Goal: Information Seeking & Learning: Learn about a topic

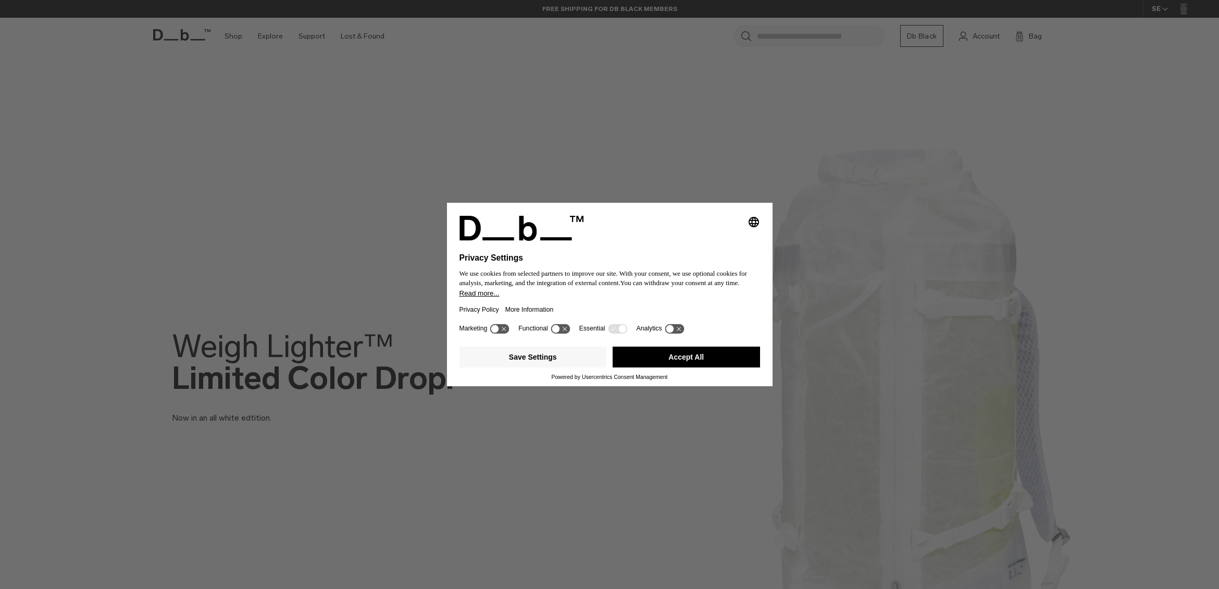
click at [663, 354] on button "Accept All" at bounding box center [686, 356] width 147 height 21
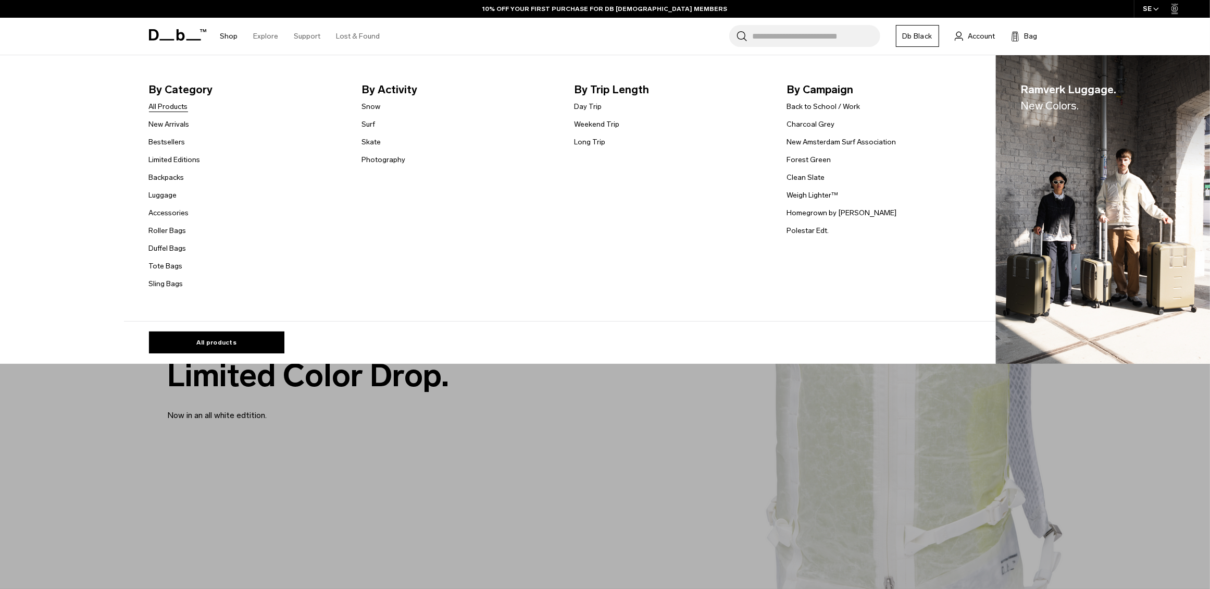
click at [158, 102] on link "All Products" at bounding box center [168, 106] width 39 height 11
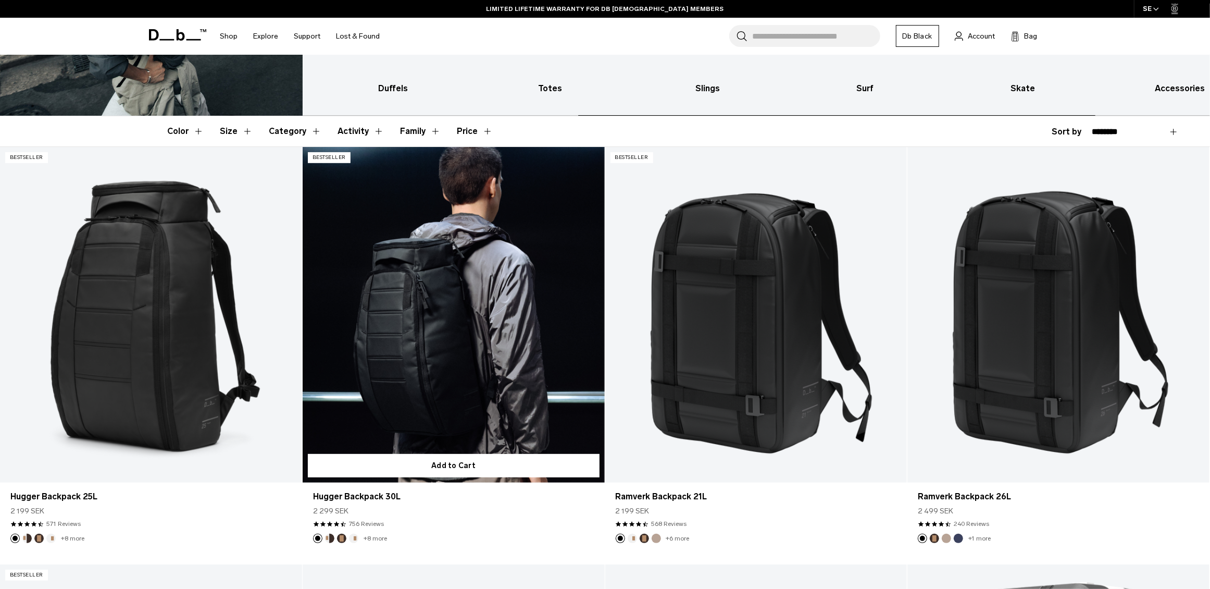
scroll to position [231, 0]
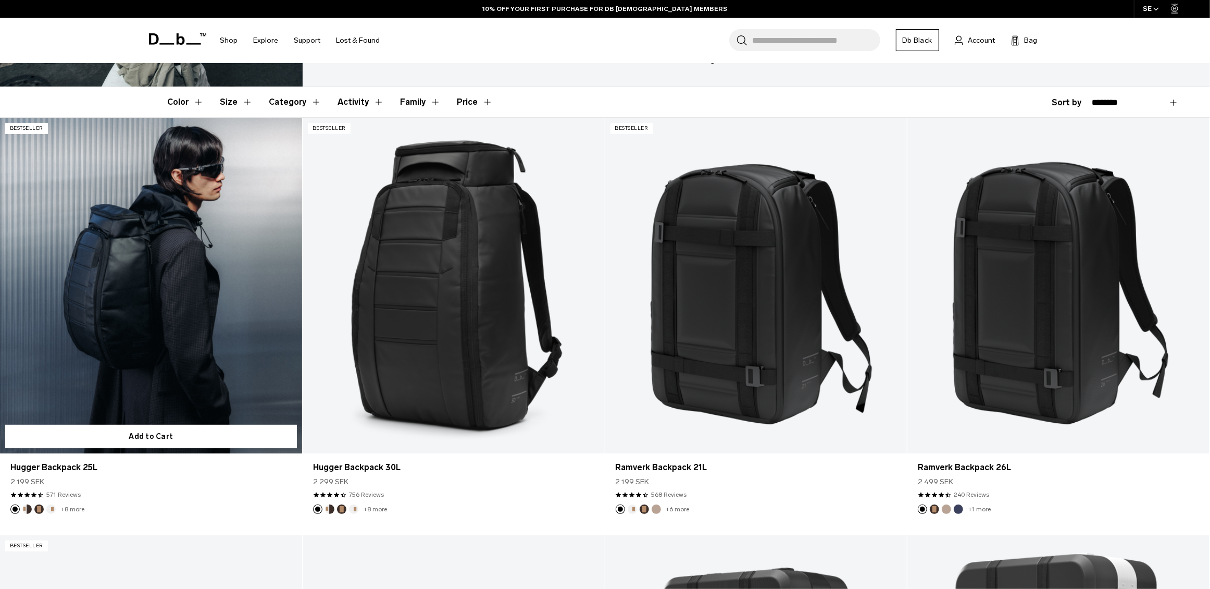
click at [27, 508] on button "Cappuccino" at bounding box center [26, 508] width 9 height 9
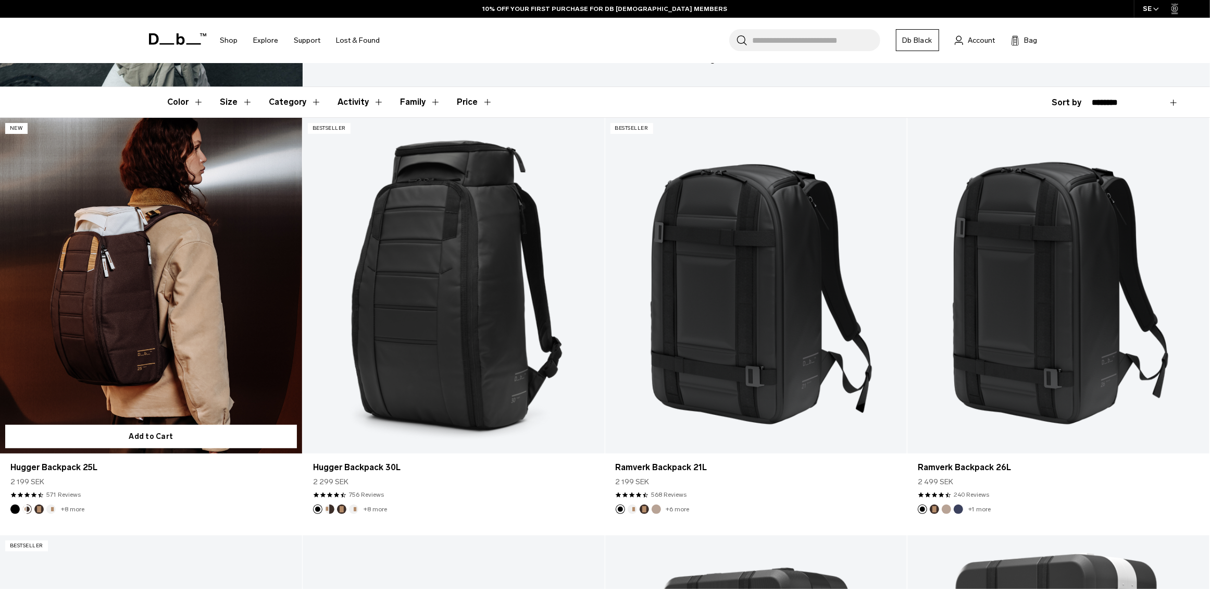
click at [43, 508] on img "Espresso" at bounding box center [38, 508] width 11 height 11
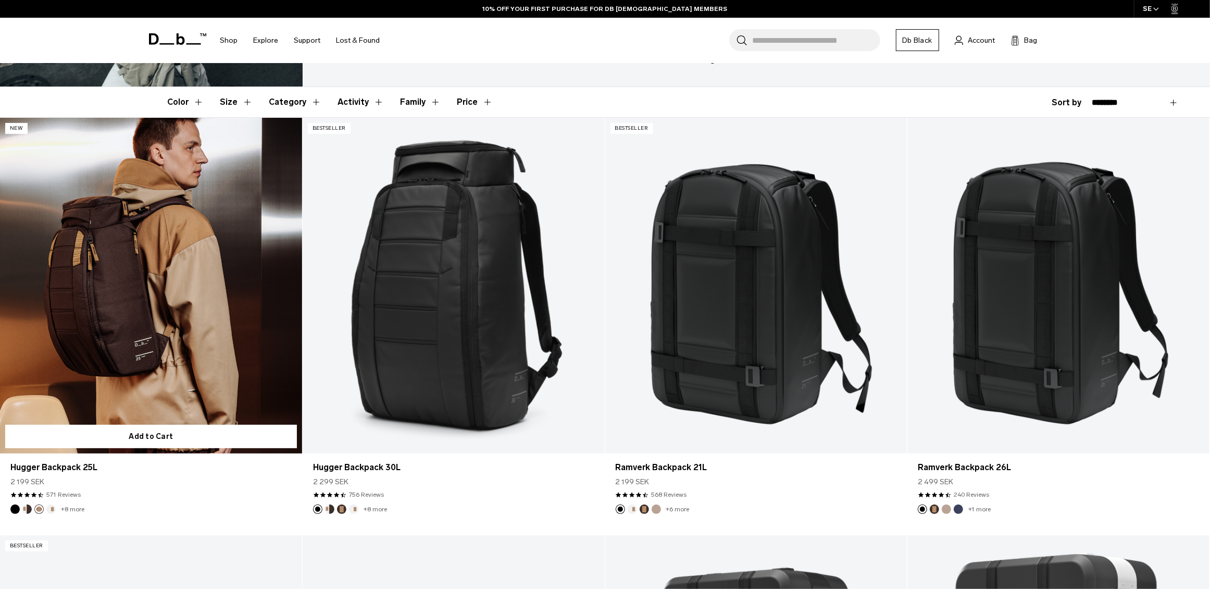
click at [15, 509] on button "Black Out" at bounding box center [14, 508] width 9 height 9
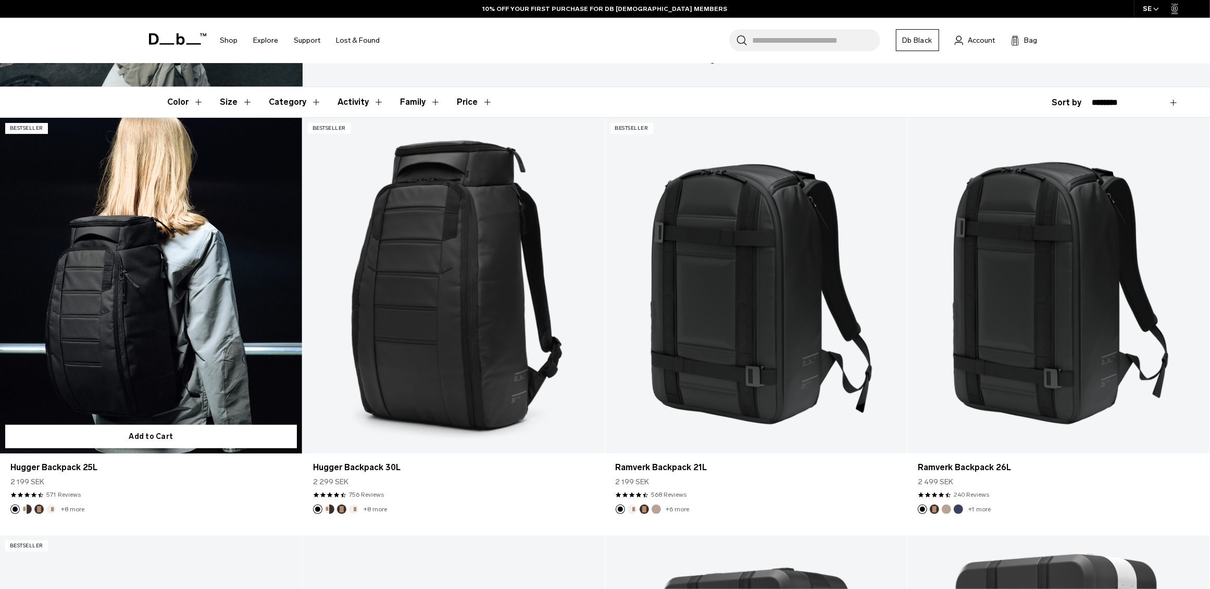
click at [69, 507] on link "+8 more" at bounding box center [72, 508] width 23 height 7
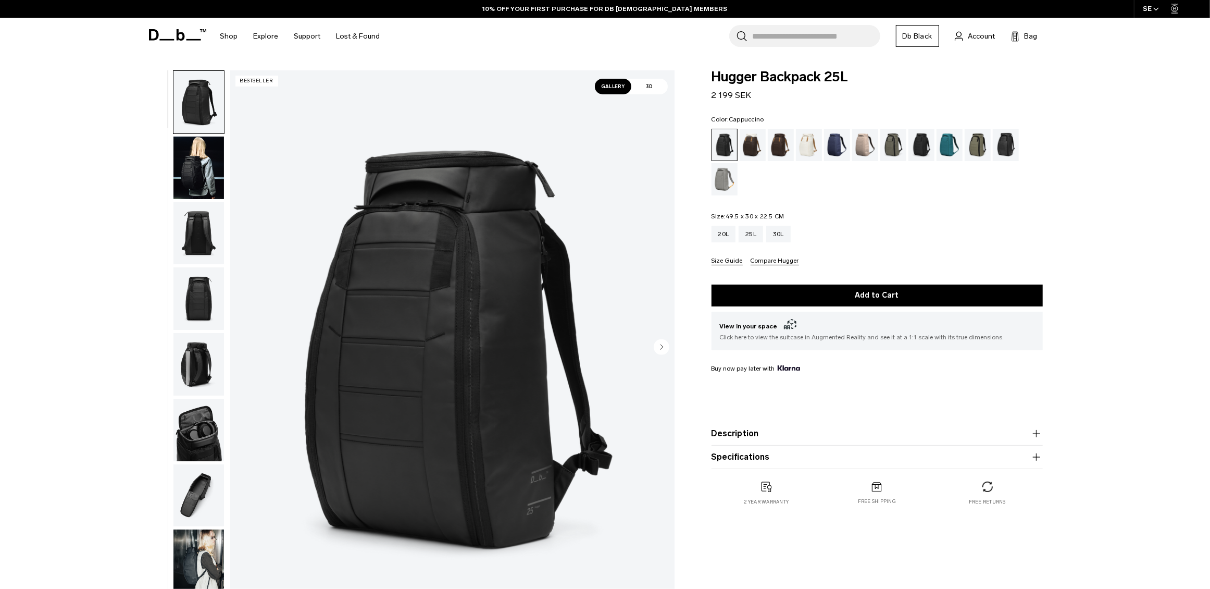
click at [752, 141] on div "Cappuccino" at bounding box center [753, 145] width 27 height 32
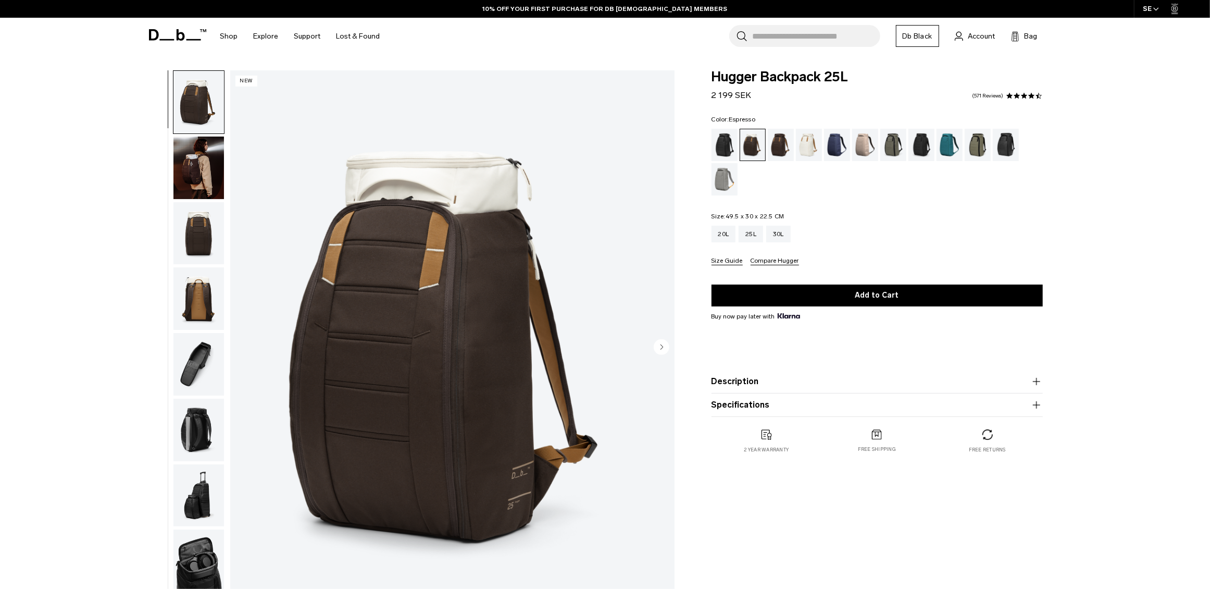
click at [779, 143] on div "Espresso" at bounding box center [781, 145] width 27 height 32
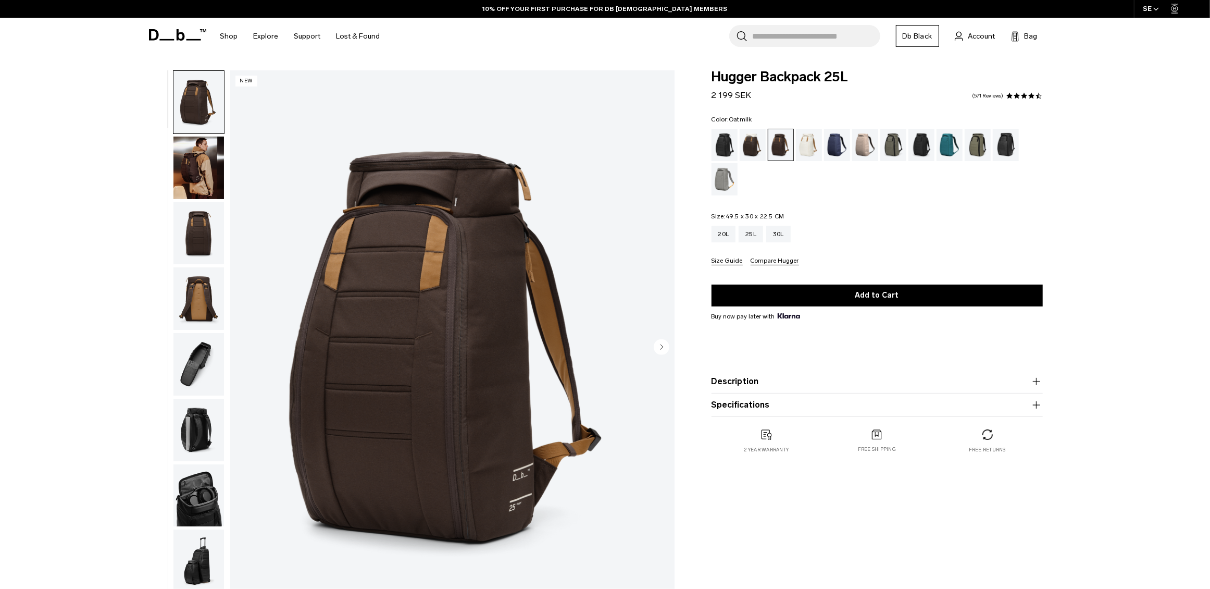
click at [803, 144] on div "Oatmilk" at bounding box center [809, 145] width 27 height 32
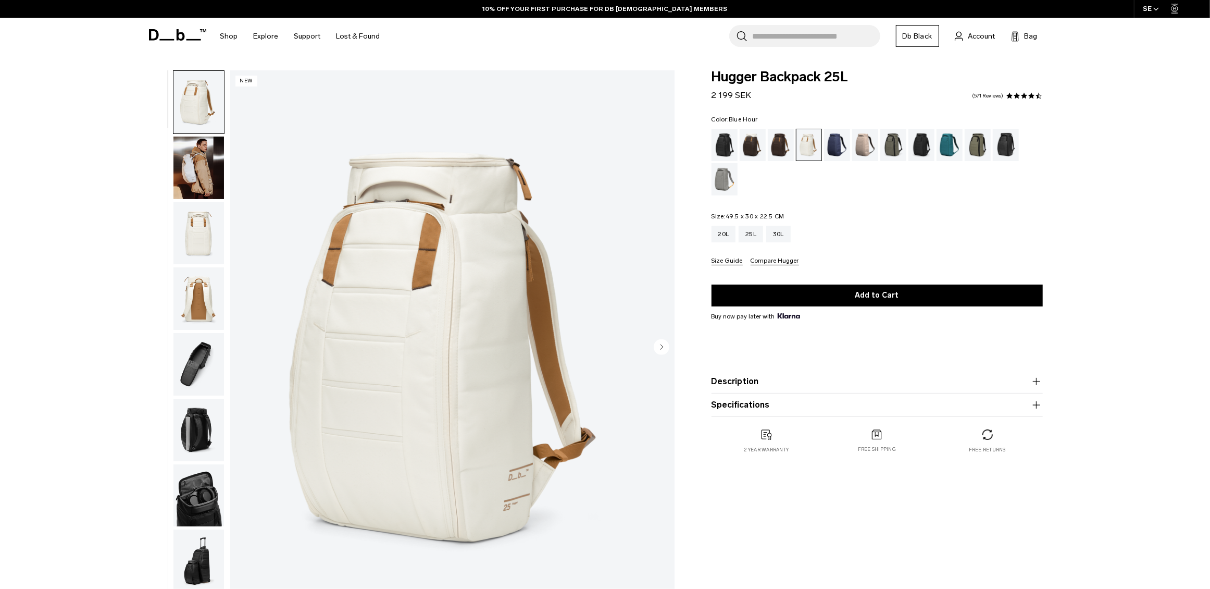
click at [837, 142] on div "Blue Hour" at bounding box center [837, 145] width 27 height 32
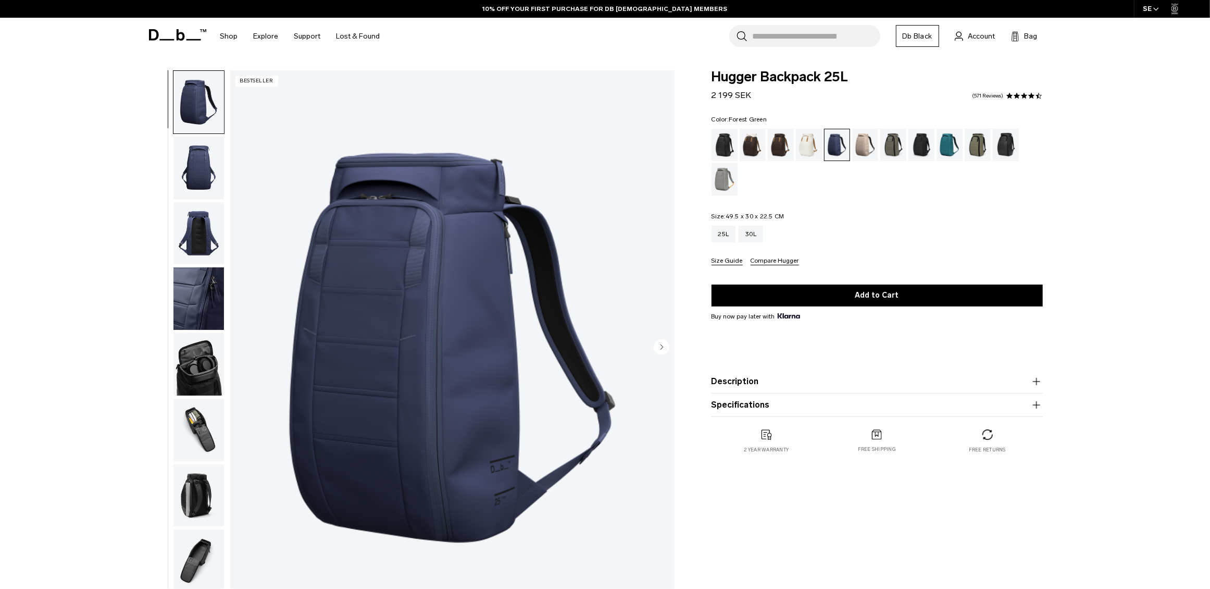
click at [887, 143] on div "Forest Green" at bounding box center [893, 145] width 27 height 32
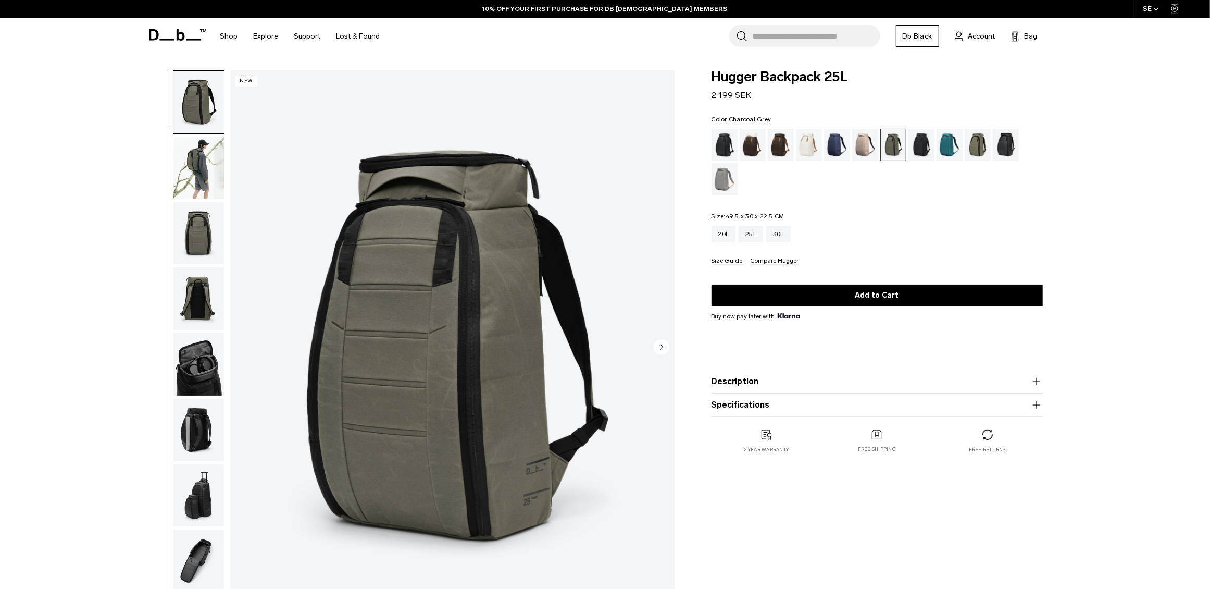
click at [920, 145] on div "Charcoal Grey" at bounding box center [922, 145] width 27 height 32
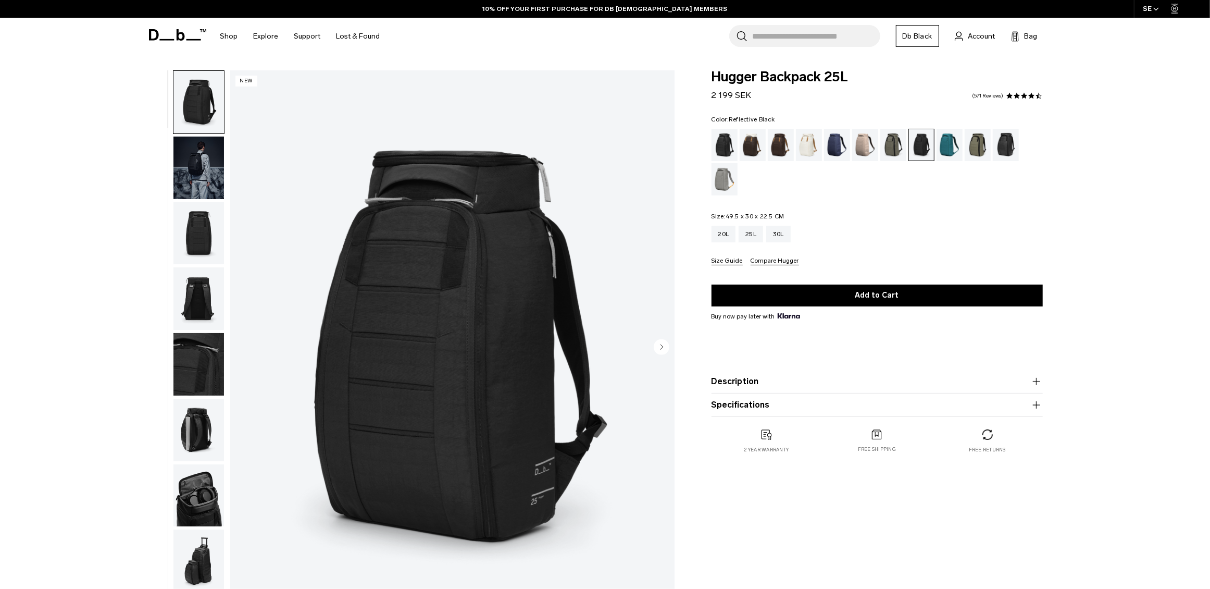
click at [1002, 147] on div "Reflective Black" at bounding box center [1006, 145] width 27 height 32
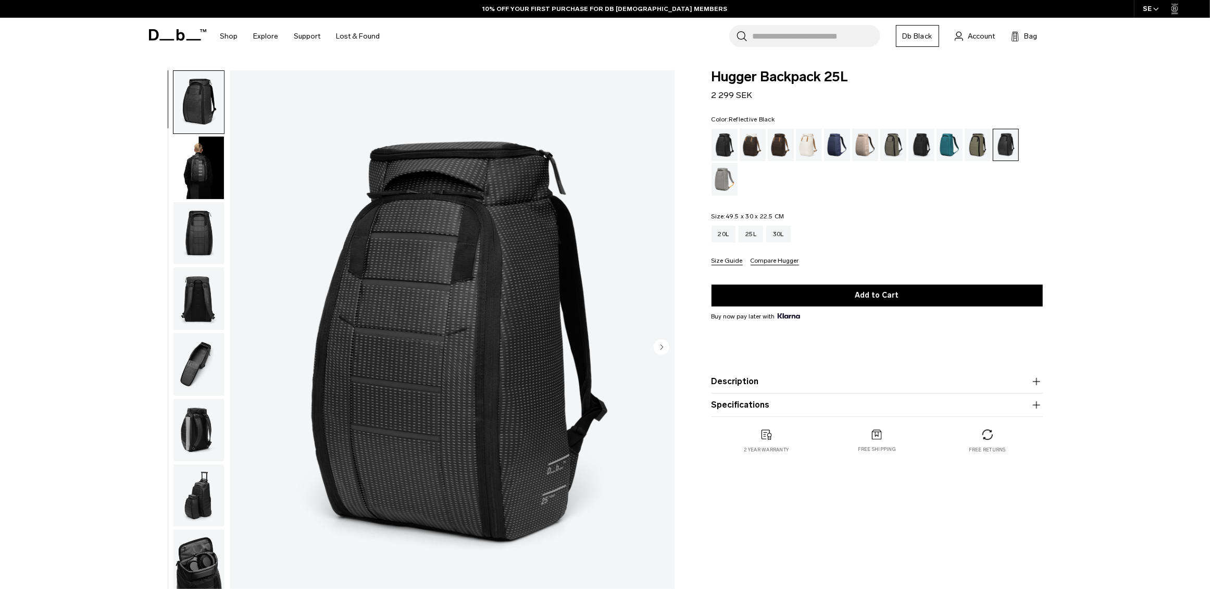
click at [714, 183] on div "Sand Grey" at bounding box center [725, 179] width 27 height 32
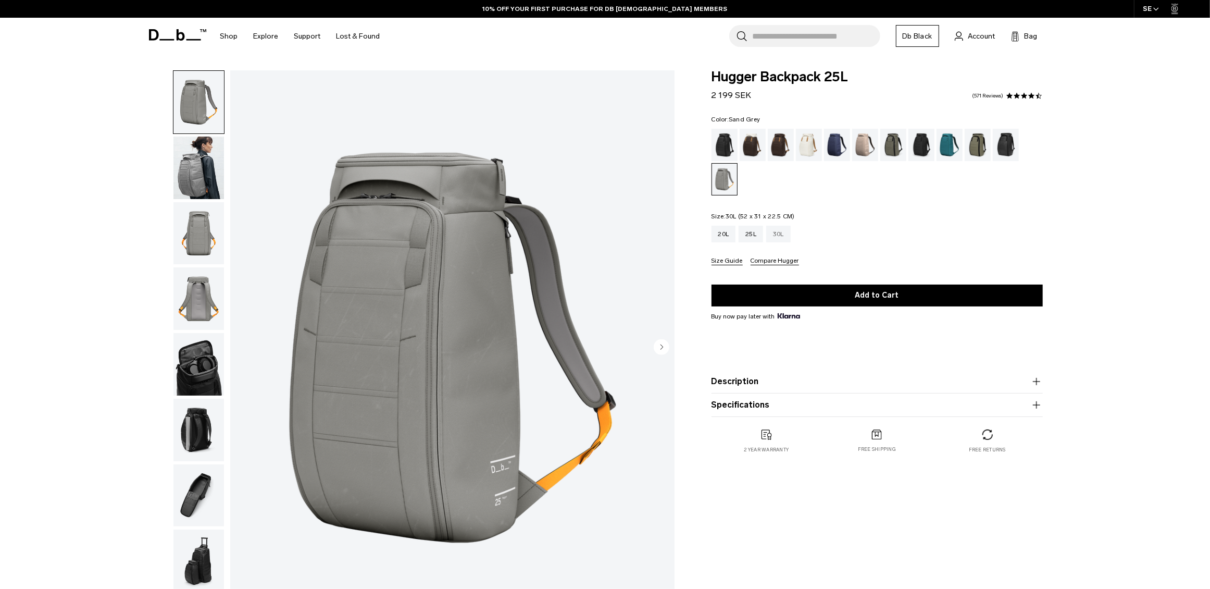
click at [783, 231] on div "30L" at bounding box center [778, 234] width 24 height 17
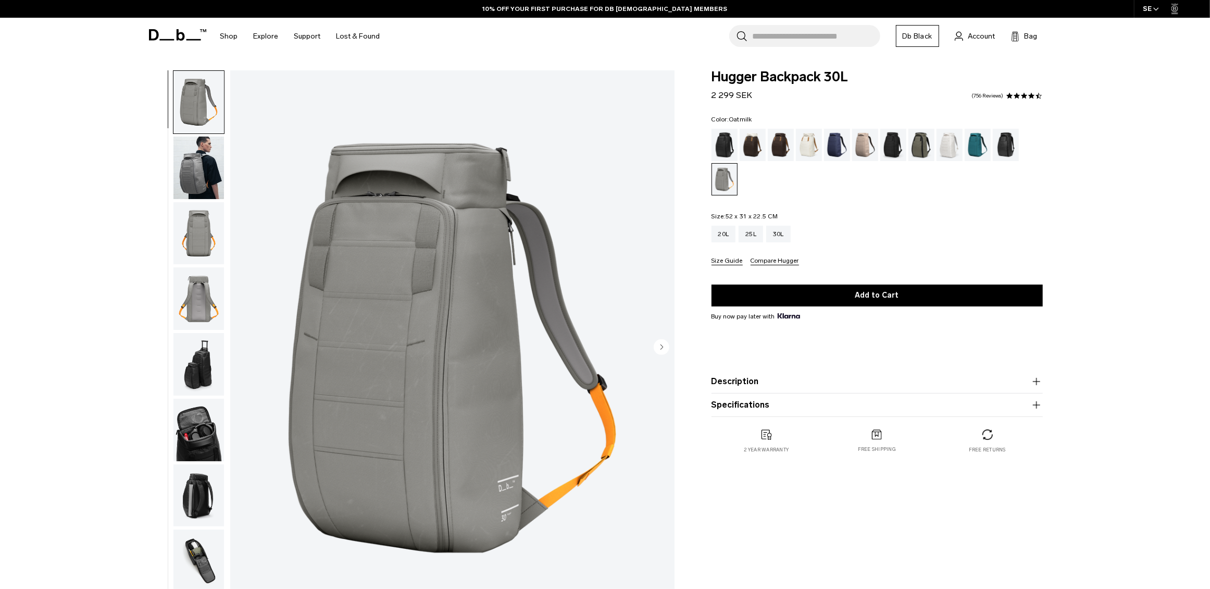
click at [796, 145] on div "Oatmilk" at bounding box center [809, 145] width 27 height 32
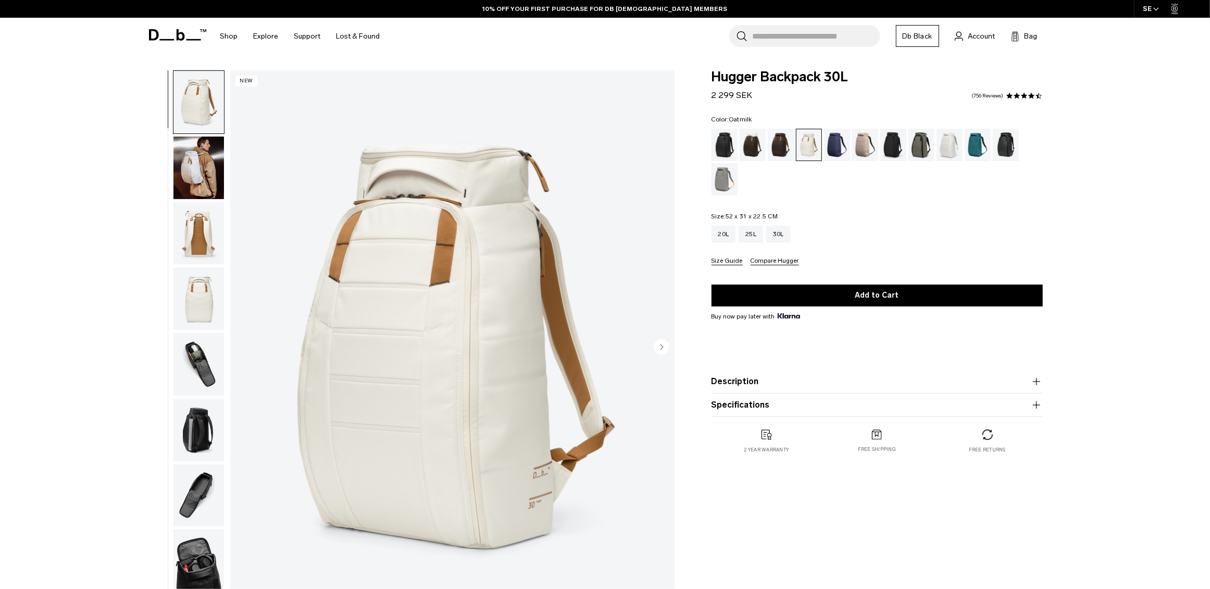
click at [163, 33] on icon at bounding box center [177, 34] width 57 height 11
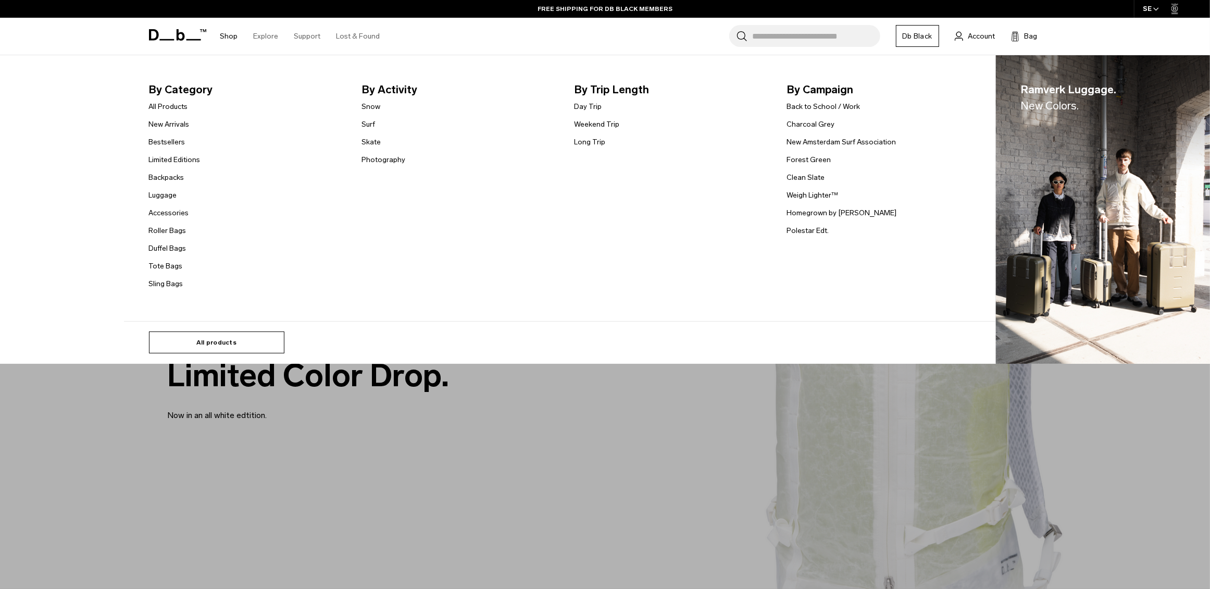
click at [197, 342] on link "All products" at bounding box center [216, 342] width 135 height 22
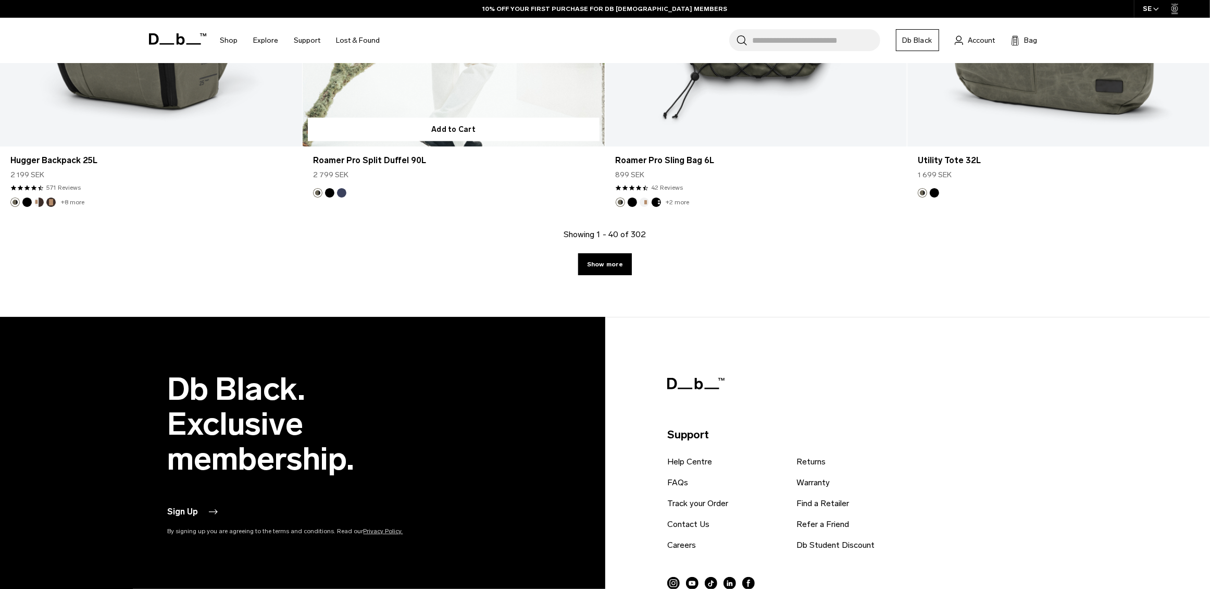
scroll to position [4746, 0]
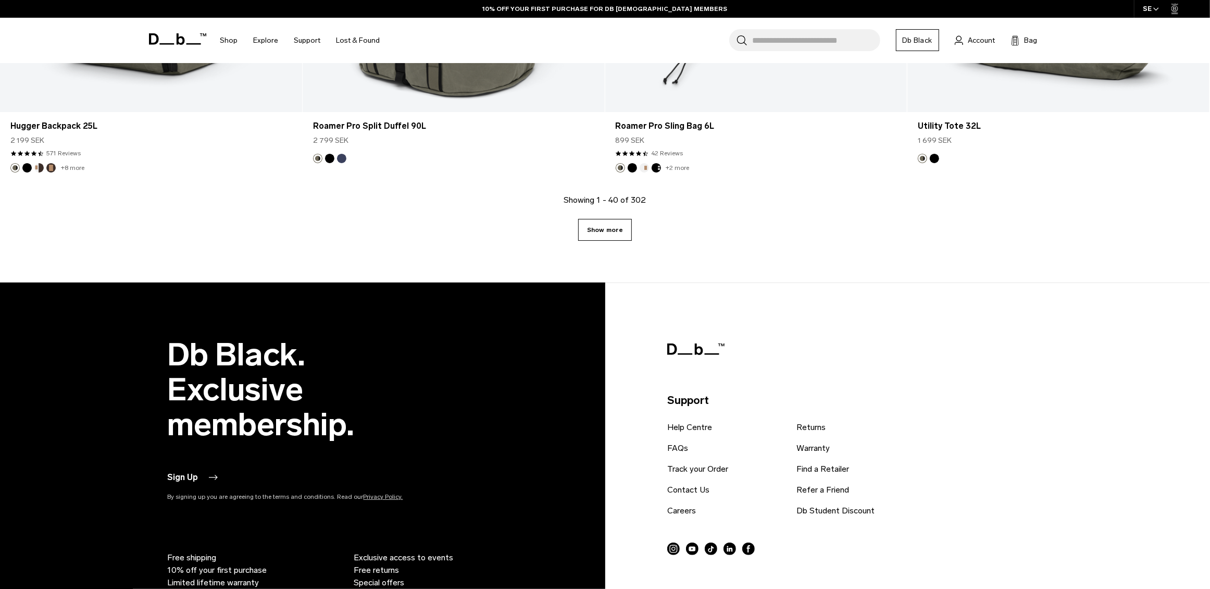
click at [600, 221] on link "Show more" at bounding box center [605, 230] width 54 height 22
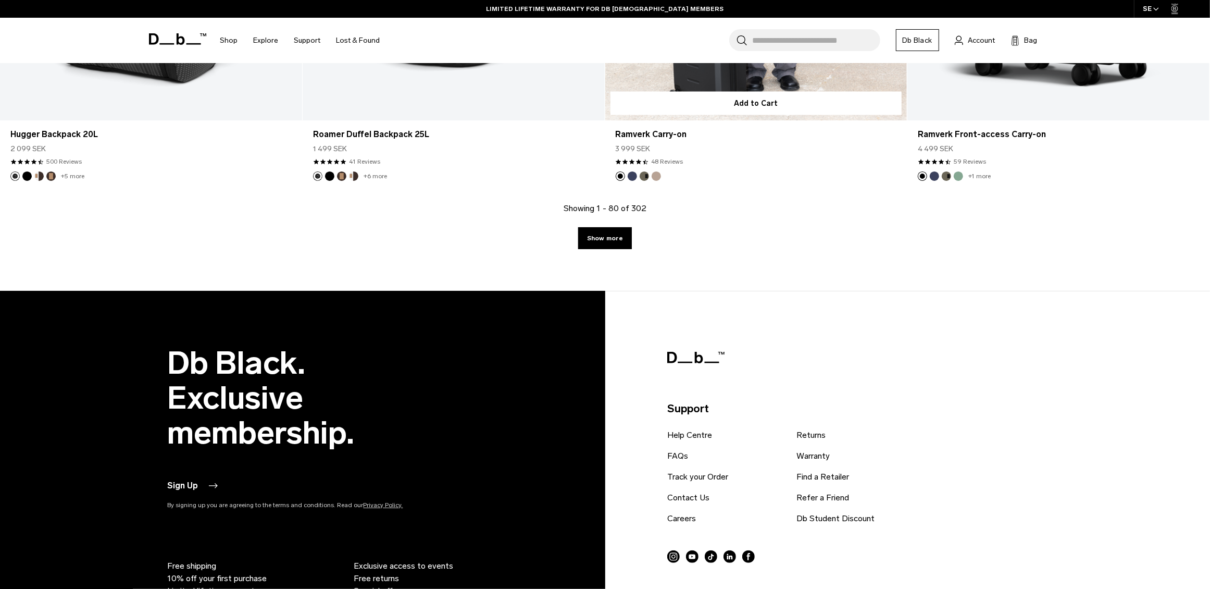
scroll to position [8914, 0]
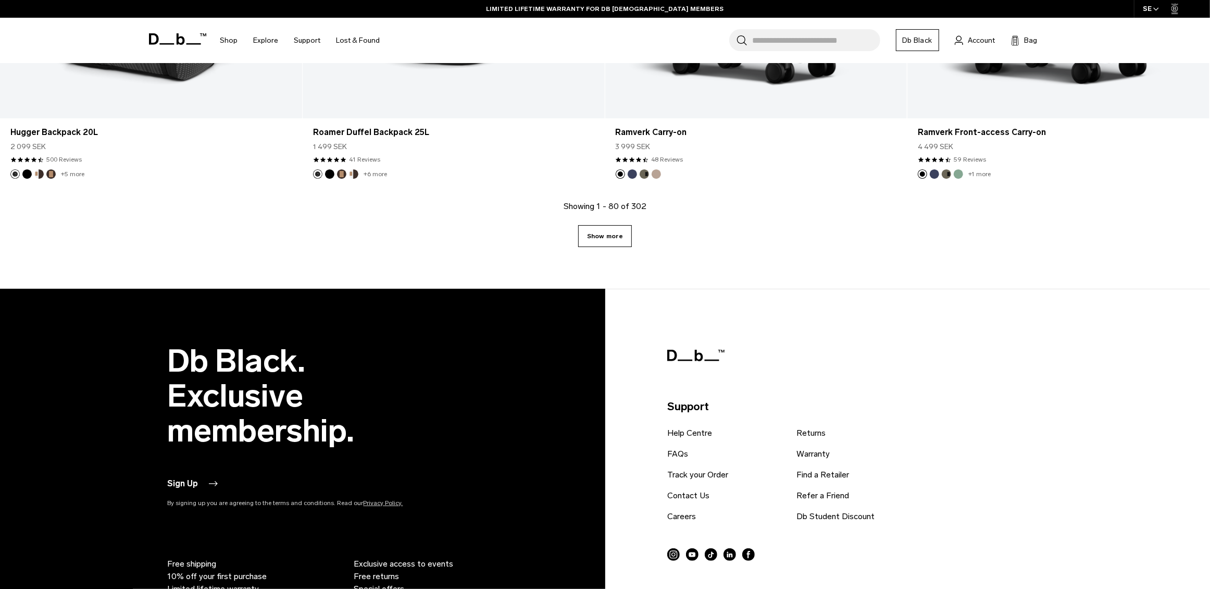
click at [613, 231] on link "Show more" at bounding box center [605, 236] width 54 height 22
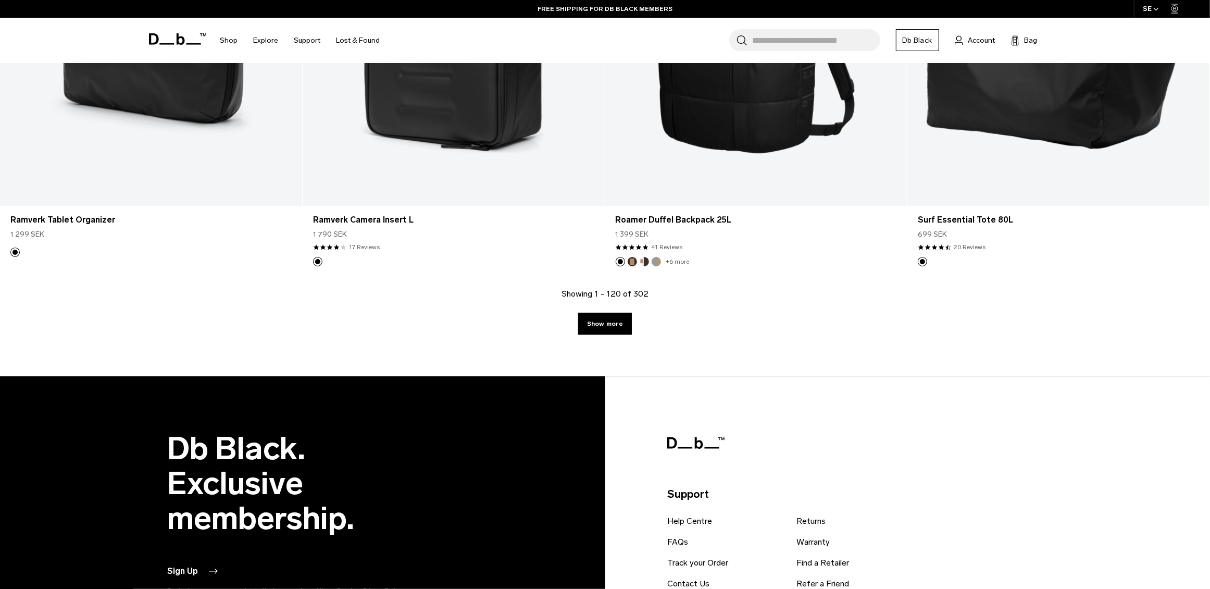
scroll to position [13081, 0]
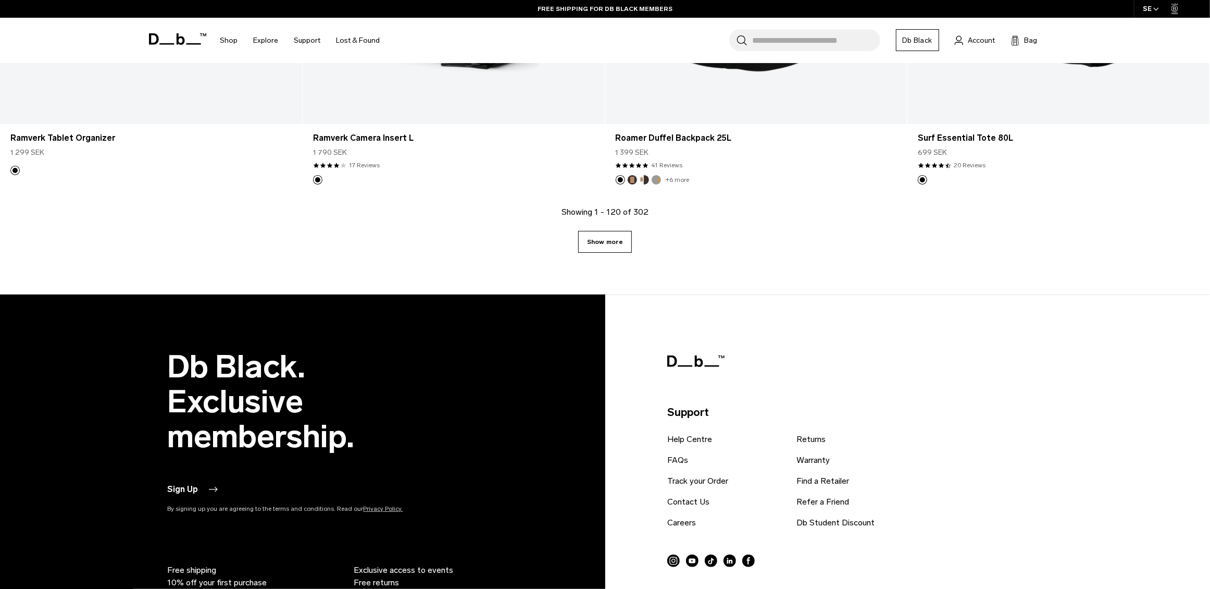
click at [611, 248] on link "Show more" at bounding box center [605, 242] width 54 height 22
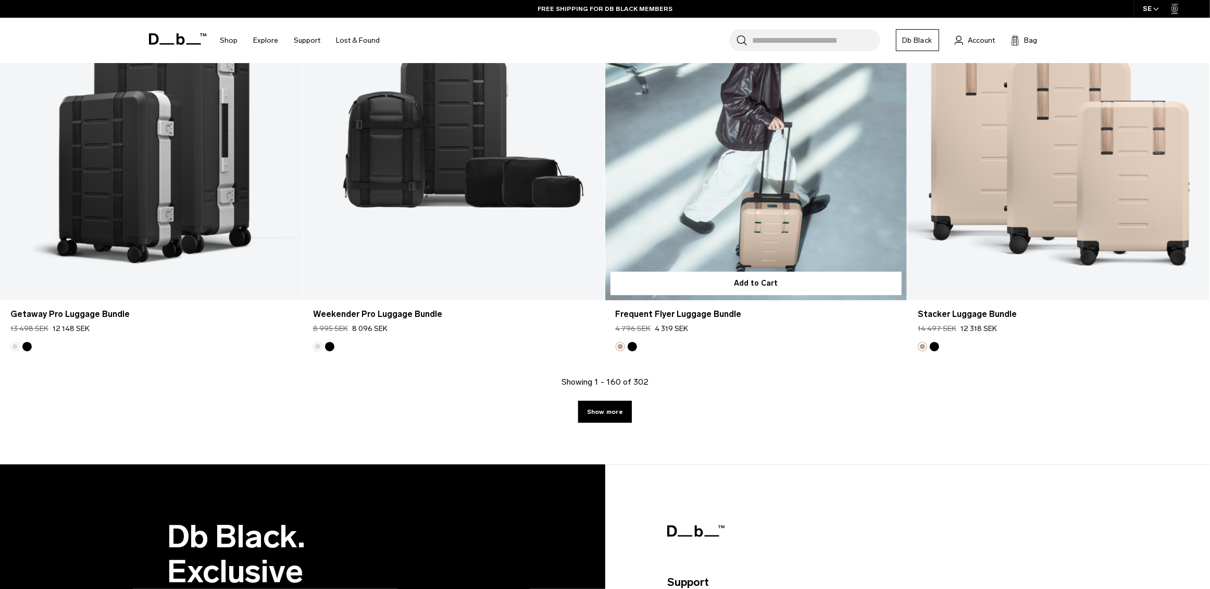
scroll to position [17132, 0]
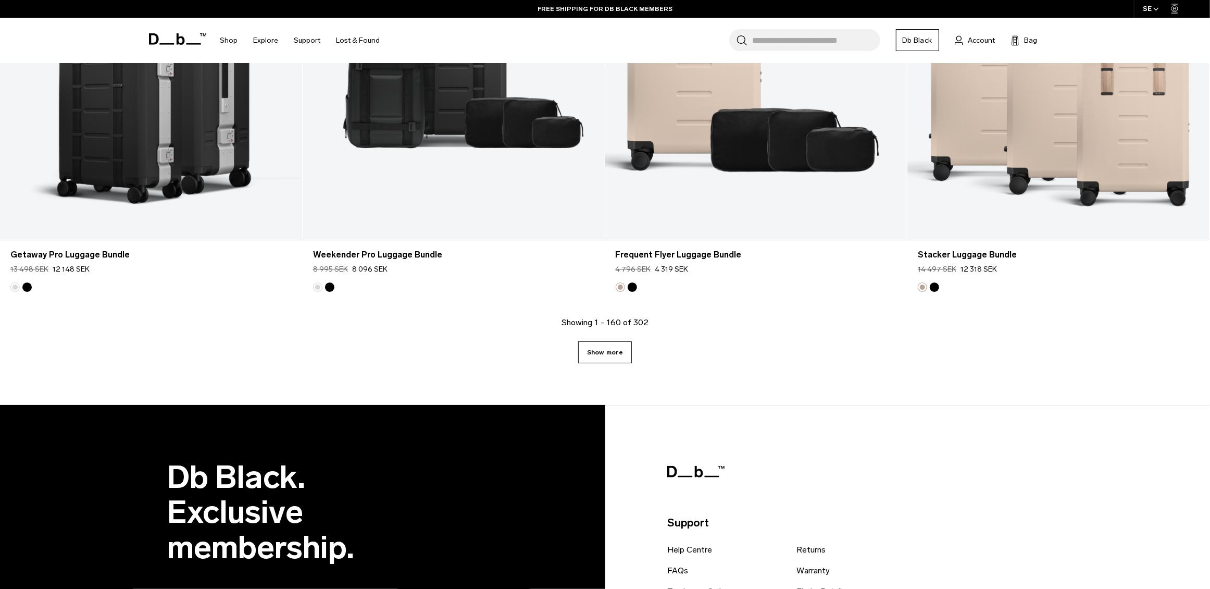
click at [618, 353] on link "Show more" at bounding box center [605, 352] width 54 height 22
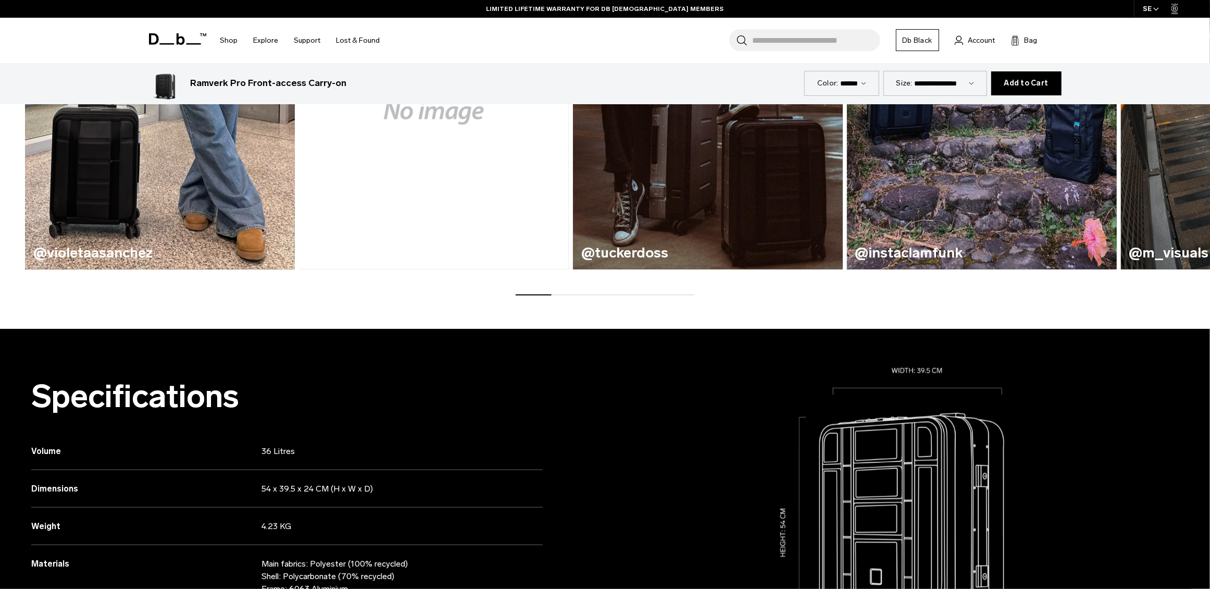
scroll to position [926, 0]
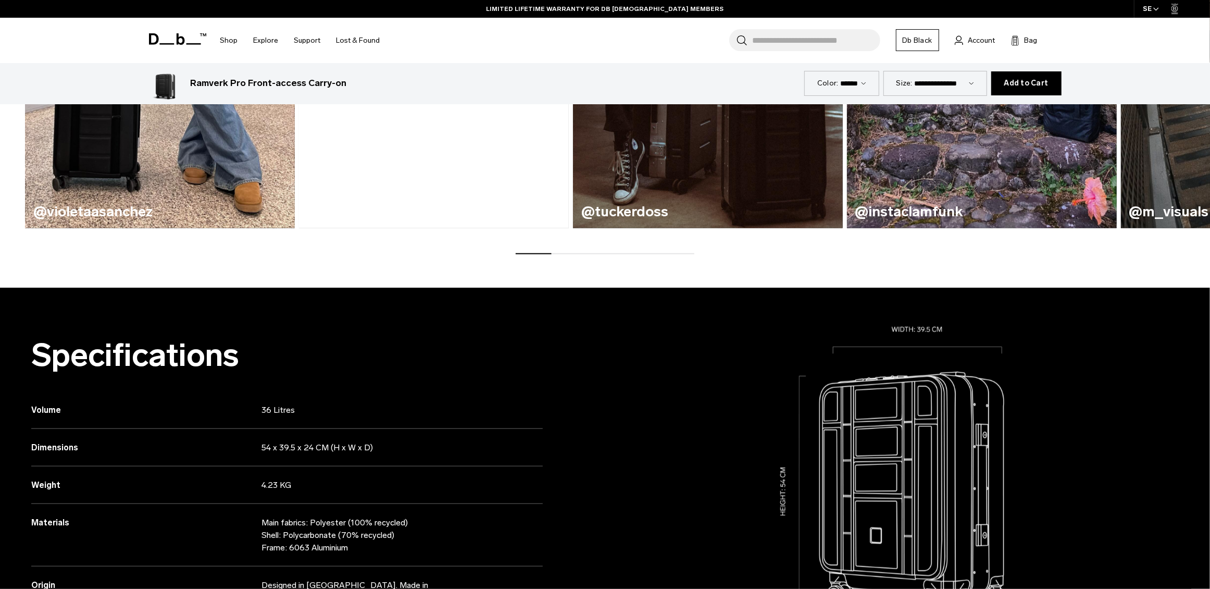
click at [157, 36] on icon at bounding box center [154, 38] width 10 height 11
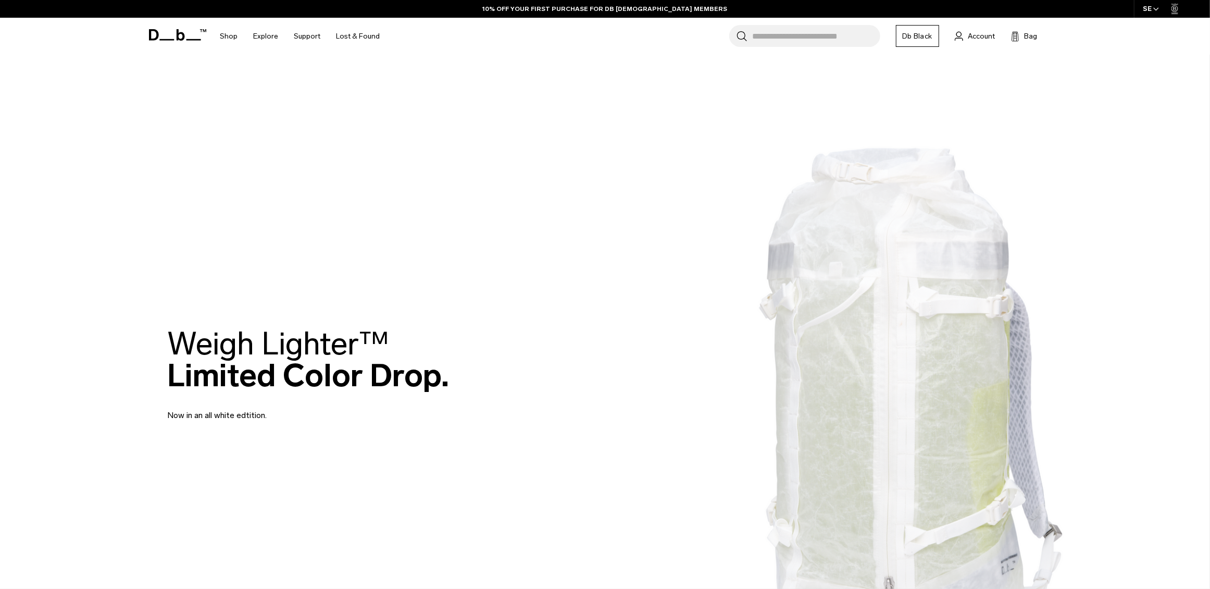
click at [173, 33] on icon at bounding box center [177, 34] width 57 height 11
click at [953, 367] on div "Weigh Lighter™  Limited Color Drop. Now in an all white edtition." at bounding box center [605, 374] width 875 height 156
